Goal: Transaction & Acquisition: Purchase product/service

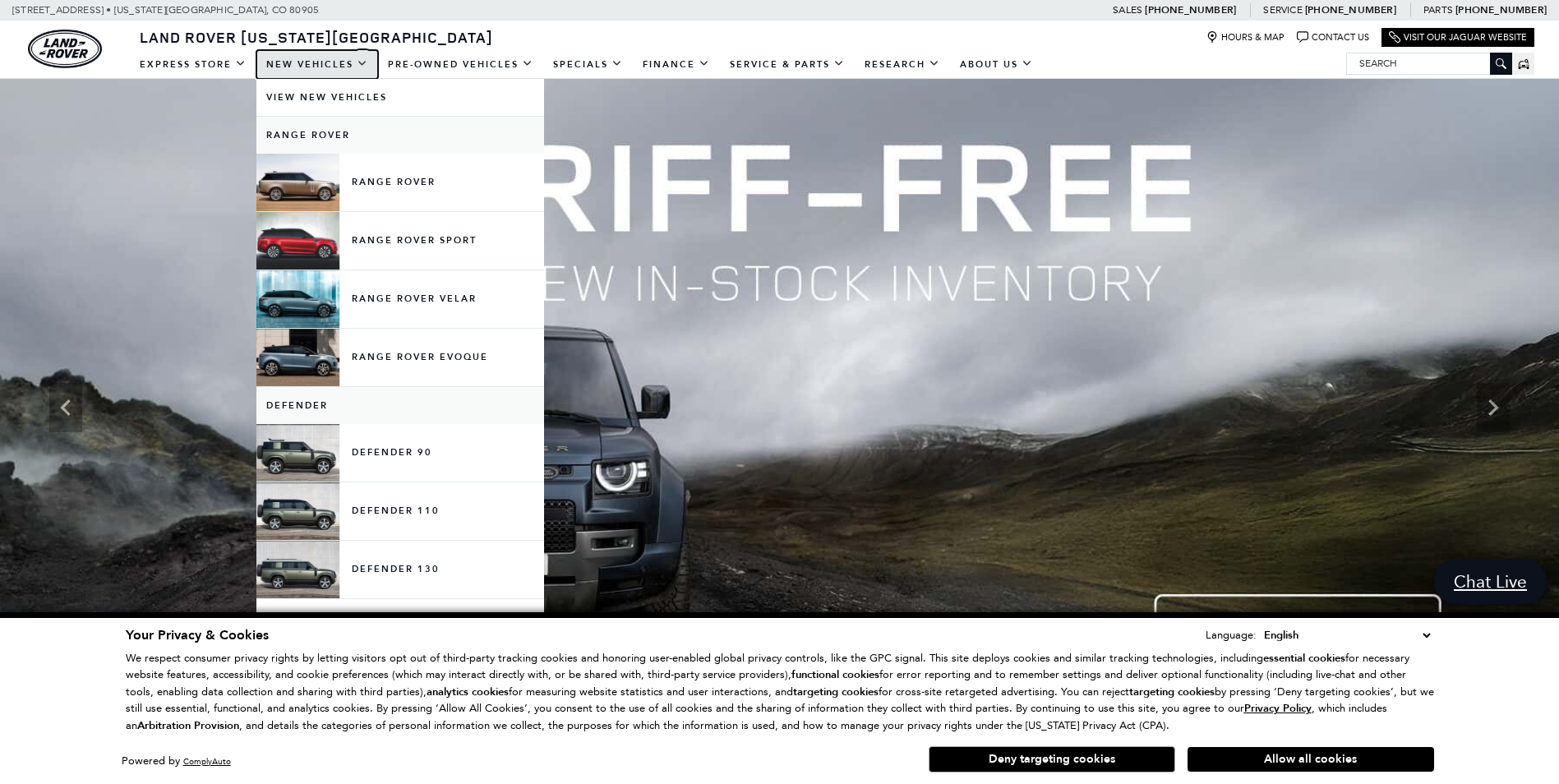
click at [351, 68] on link "New Vehicles" at bounding box center [316, 63] width 121 height 28
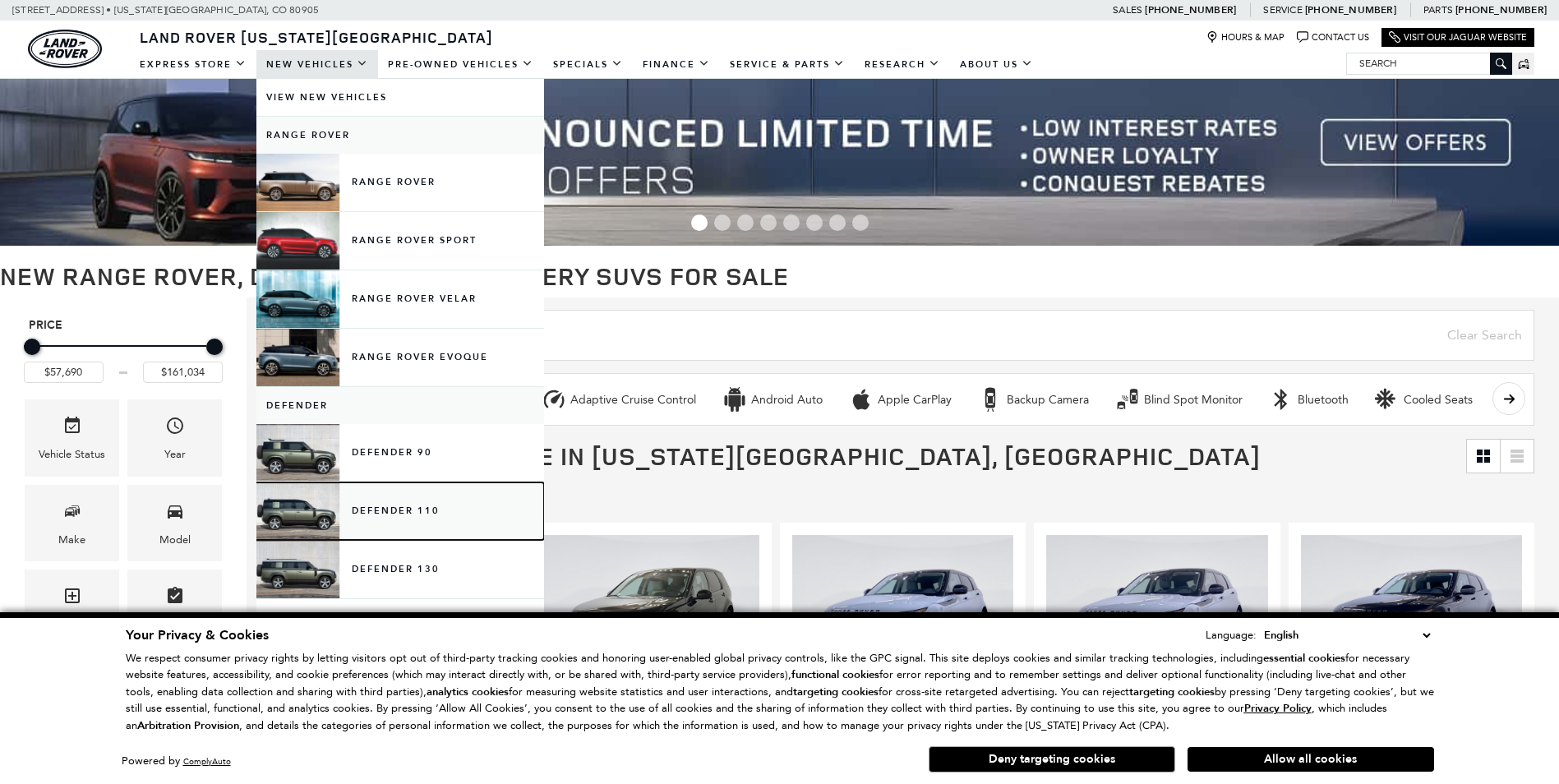
click at [432, 511] on link "Defender 110" at bounding box center [400, 511] width 287 height 58
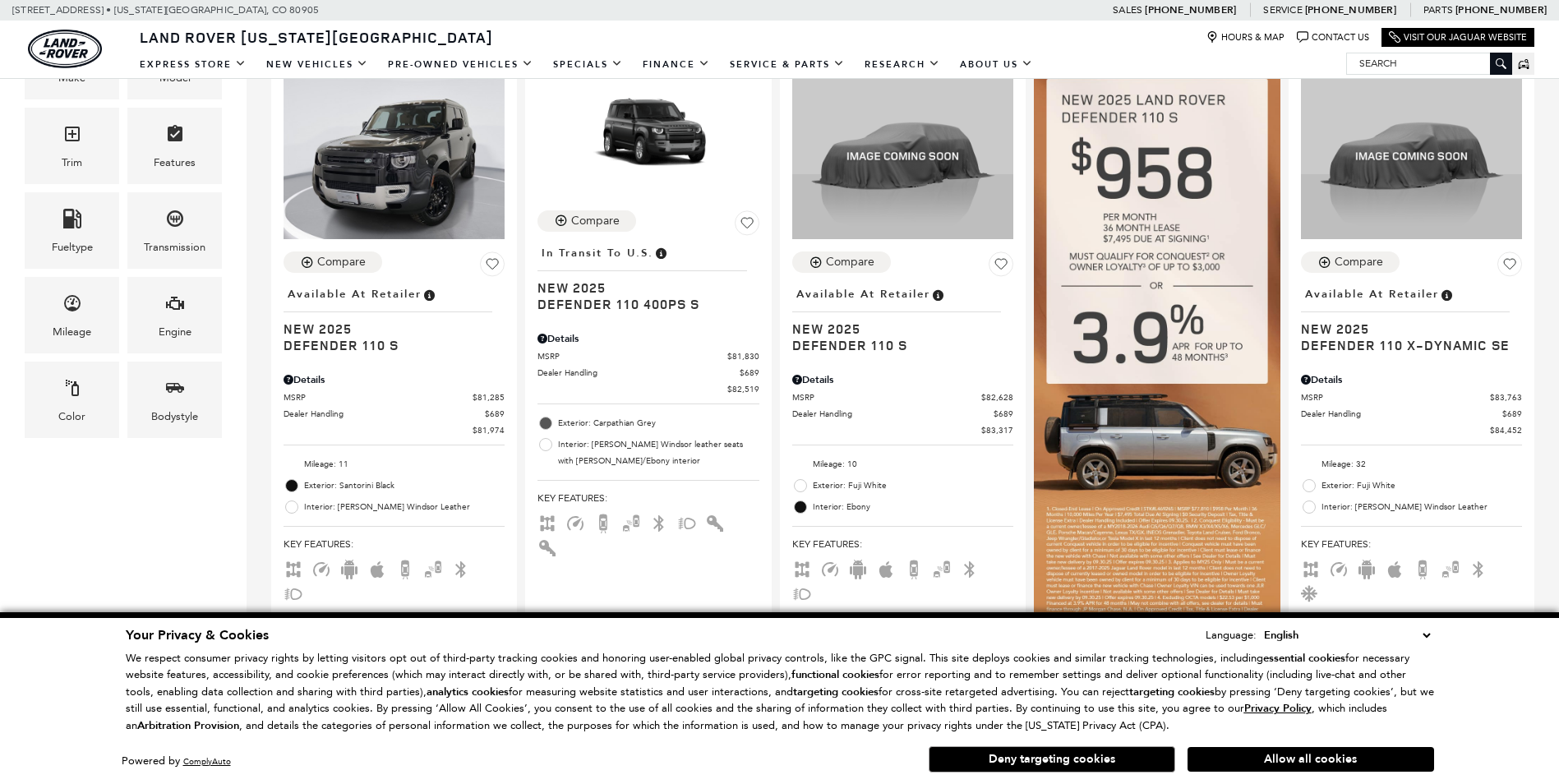
scroll to position [411, 0]
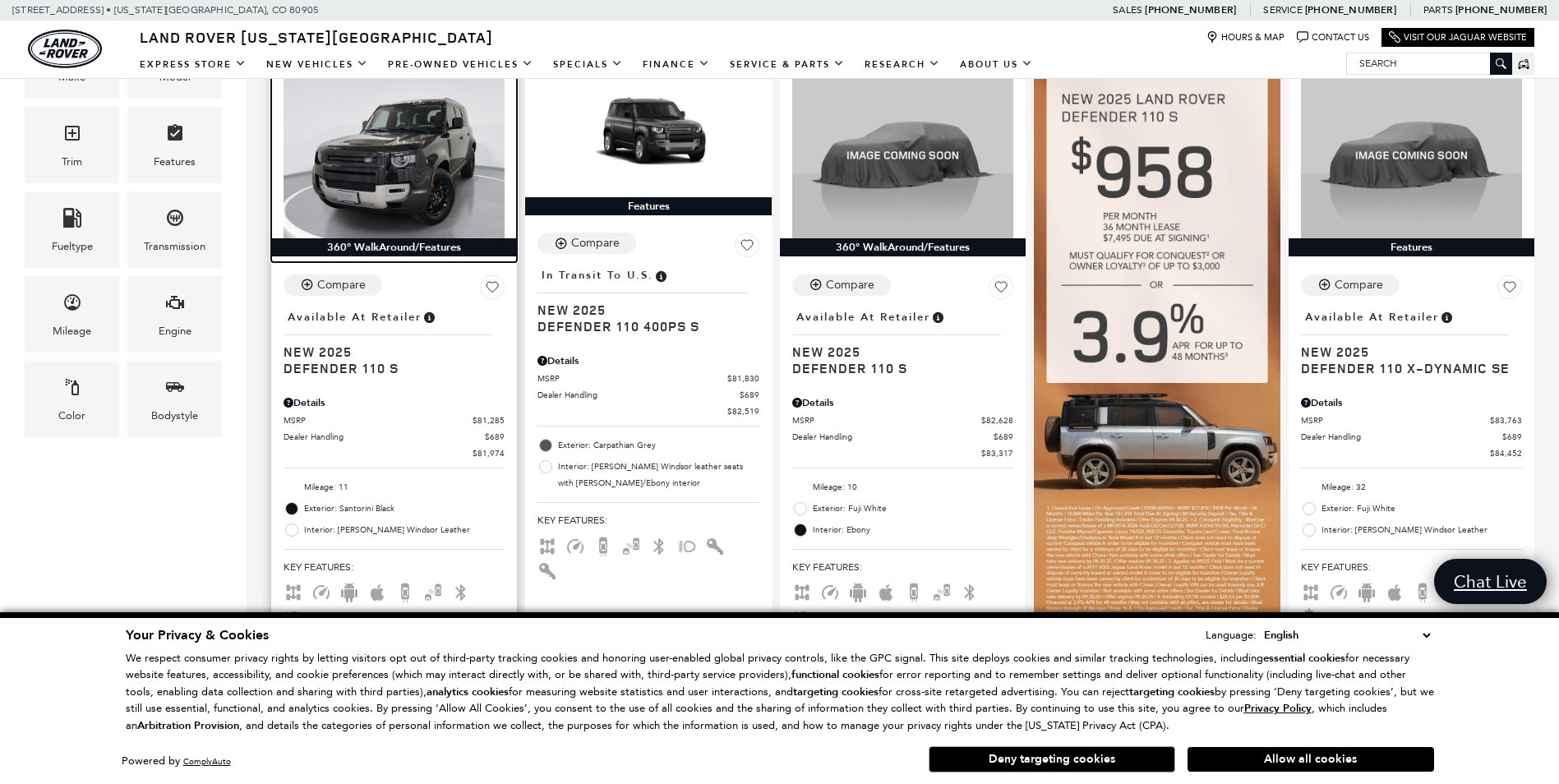
click at [417, 183] on img at bounding box center [394, 155] width 221 height 166
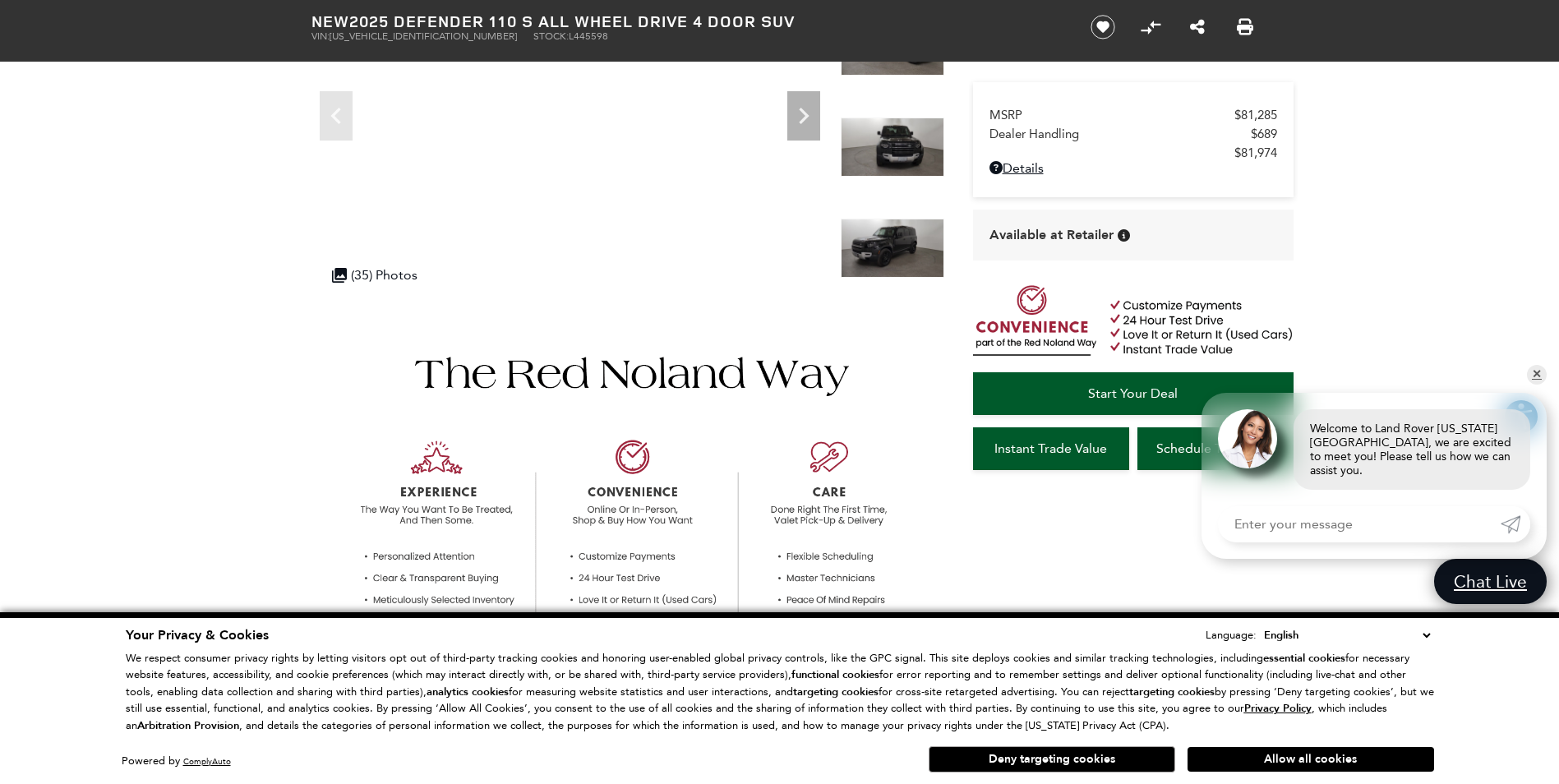
scroll to position [246, 0]
click at [1537, 384] on link "✕" at bounding box center [1537, 374] width 20 height 20
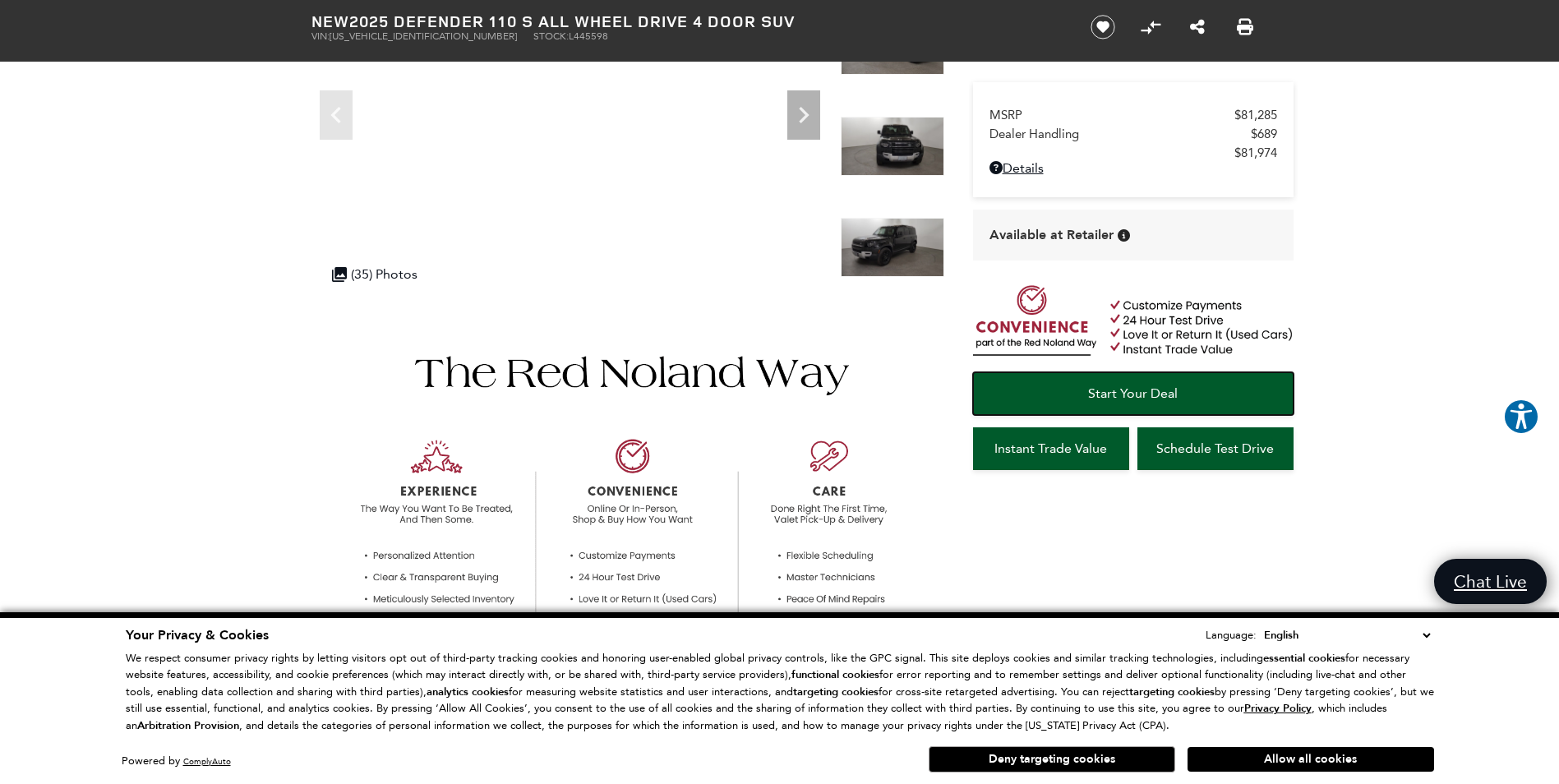
click at [1163, 386] on span "Start Your Deal" at bounding box center [1133, 393] width 90 height 16
